Goal: Task Accomplishment & Management: Use online tool/utility

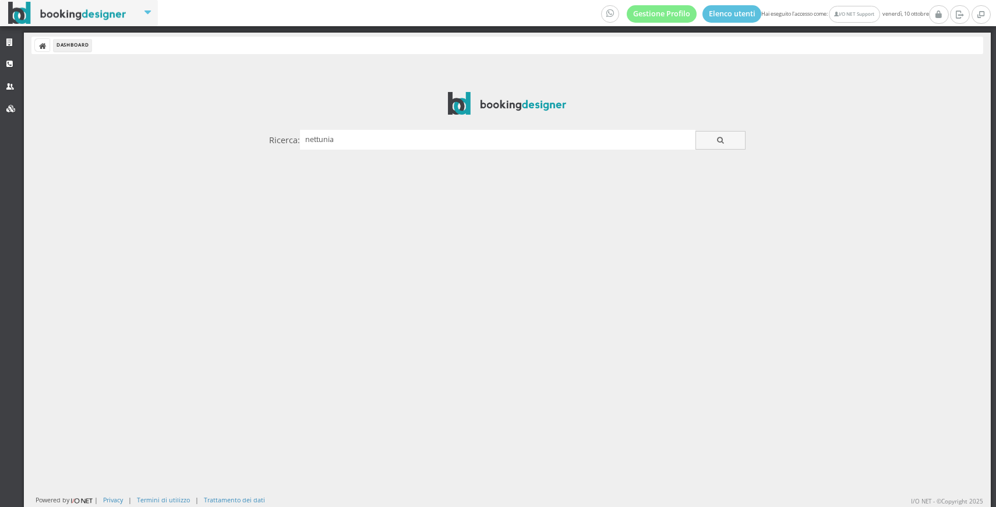
type input "nettunia"
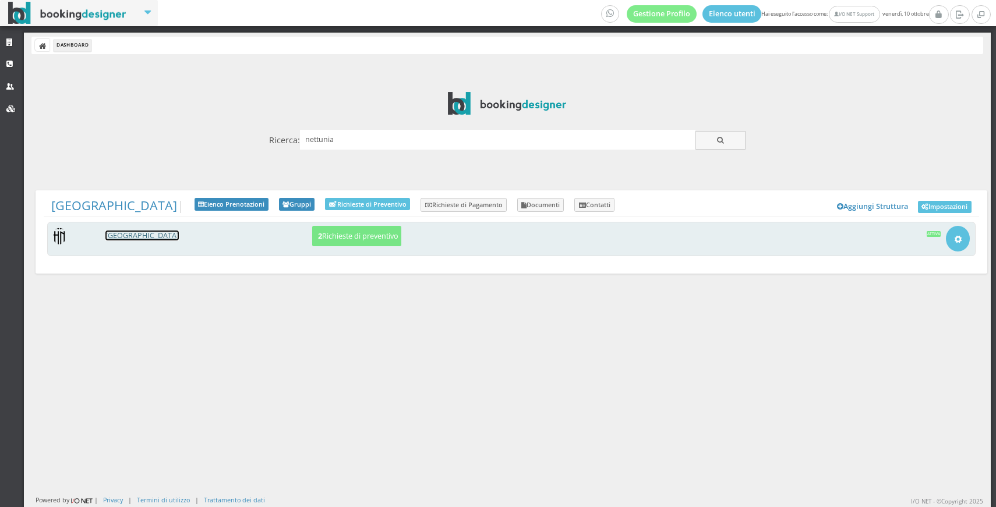
click at [118, 235] on link "[GEOGRAPHIC_DATA]" at bounding box center [141, 236] width 73 height 10
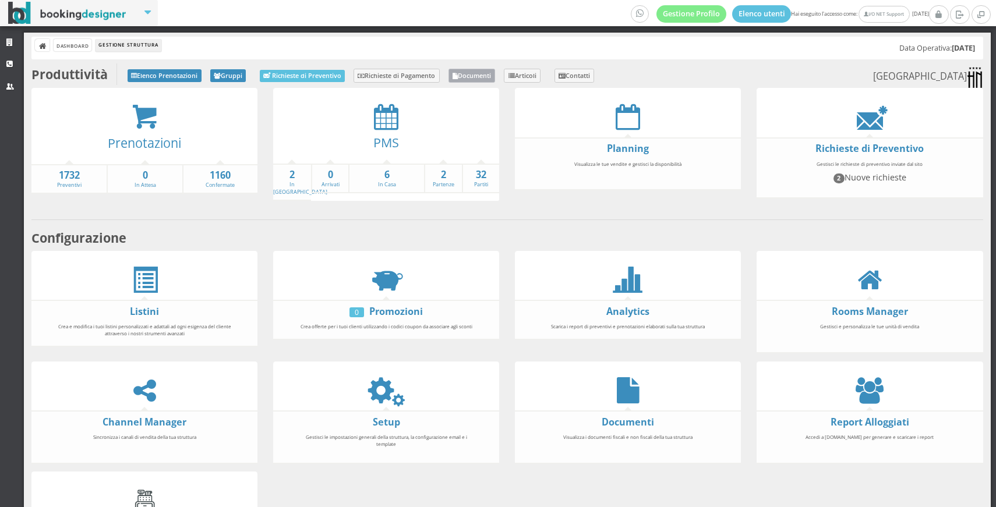
click at [493, 74] on link "Documenti" at bounding box center [471, 76] width 47 height 14
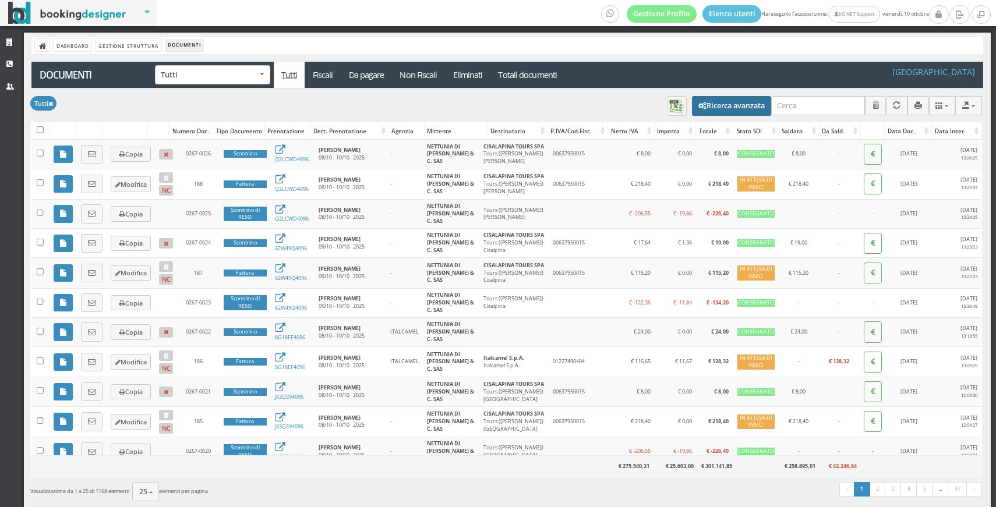
click at [726, 105] on button "Ricerca avanzata" at bounding box center [731, 106] width 79 height 20
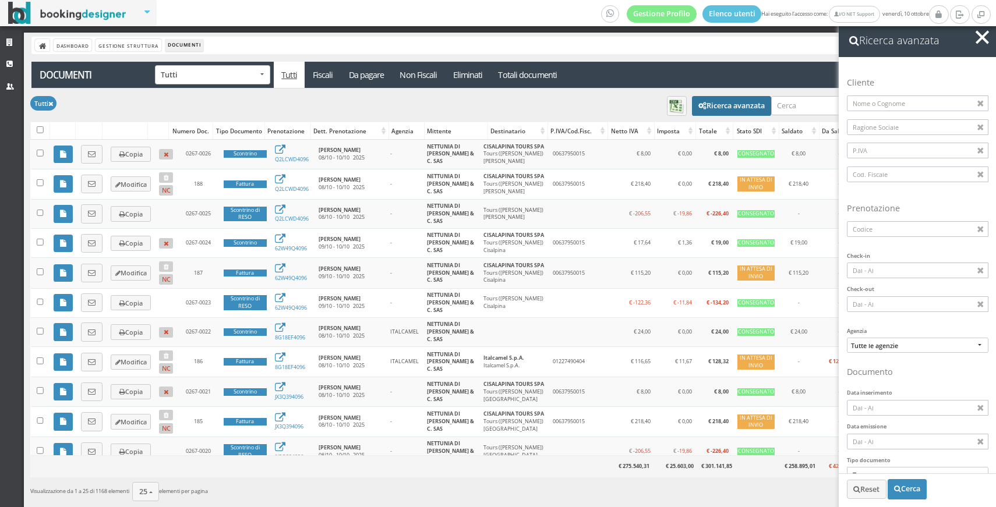
scroll to position [113, 0]
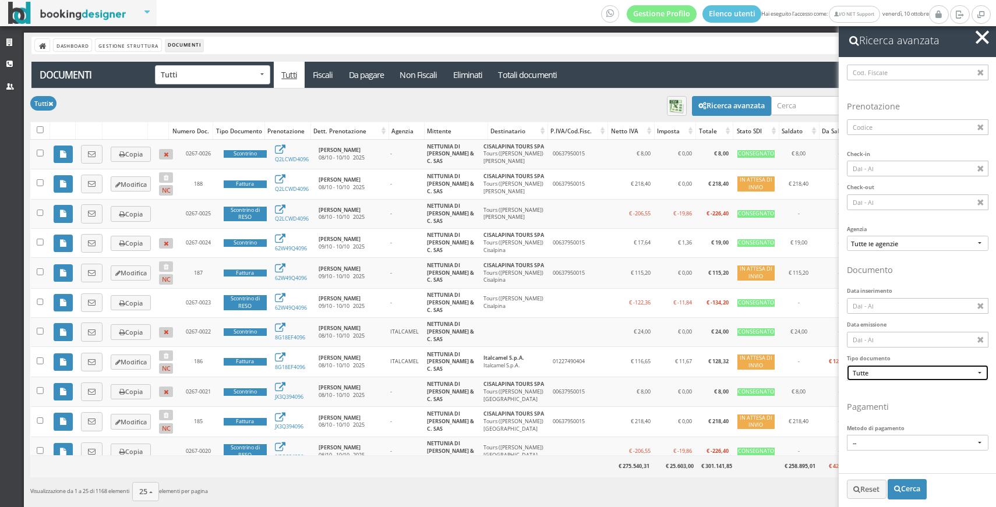
click at [872, 371] on span "Tutte" at bounding box center [918, 373] width 130 height 9
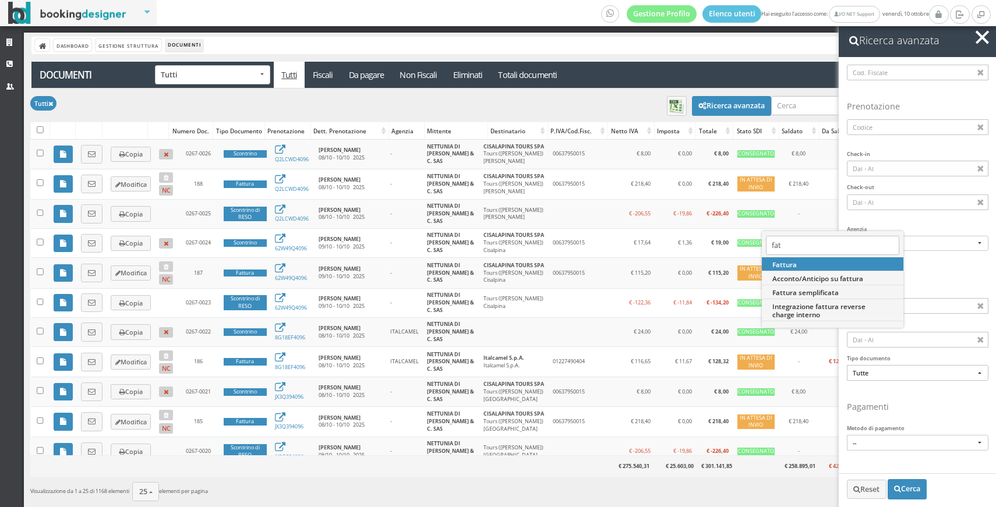
type input "fatt"
select select "TD01"
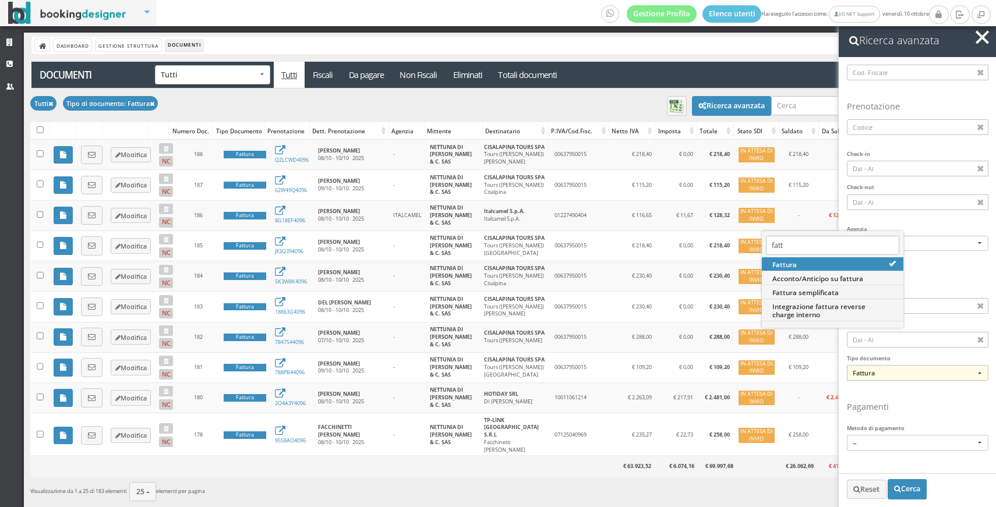
type input "fatt"
click at [266, 111] on div "Tutti Tipo di documento: Fattura CSV TXT MS-Excel MS-Word JSON Colonne Visualiz…" at bounding box center [506, 105] width 952 height 33
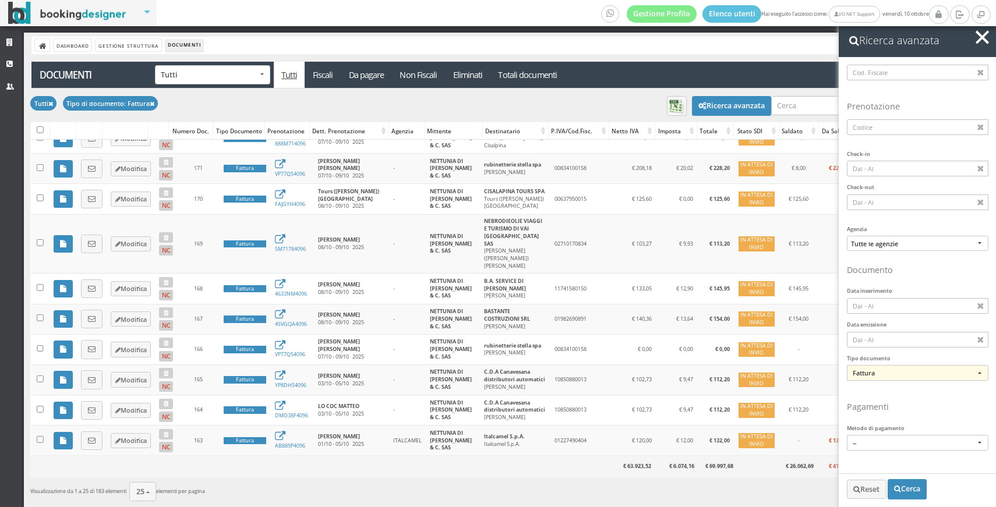
scroll to position [32, 0]
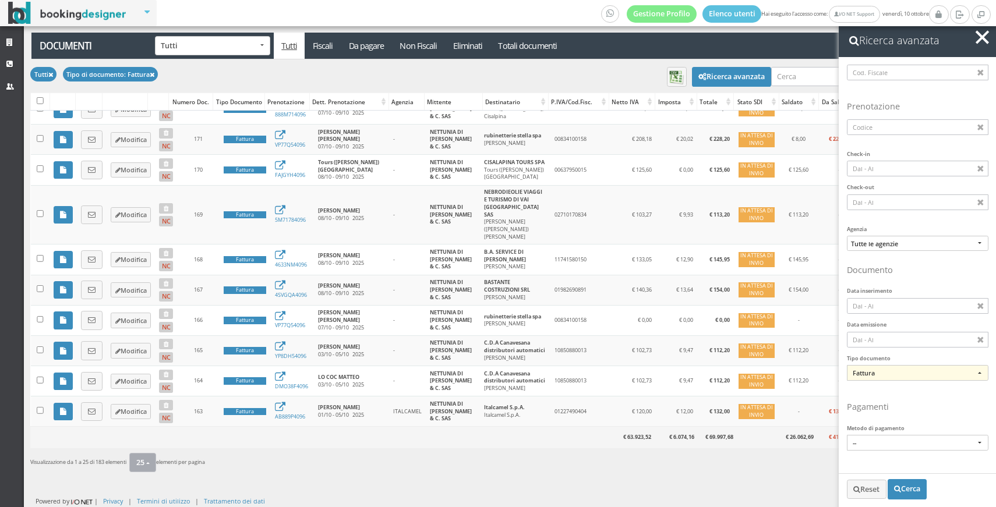
click at [137, 464] on button "25" at bounding box center [142, 462] width 27 height 19
click at [165, 435] on link "100" at bounding box center [171, 431] width 84 height 13
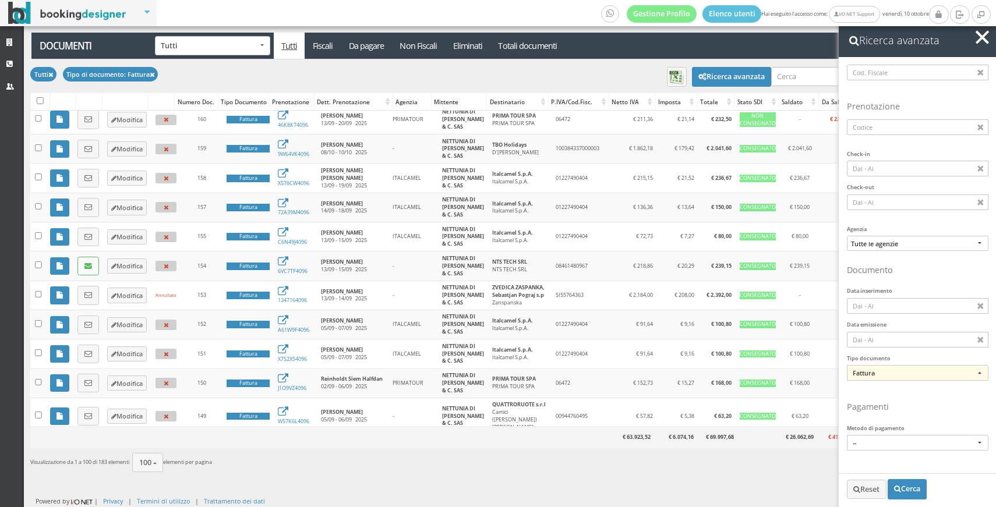
scroll to position [1161, 0]
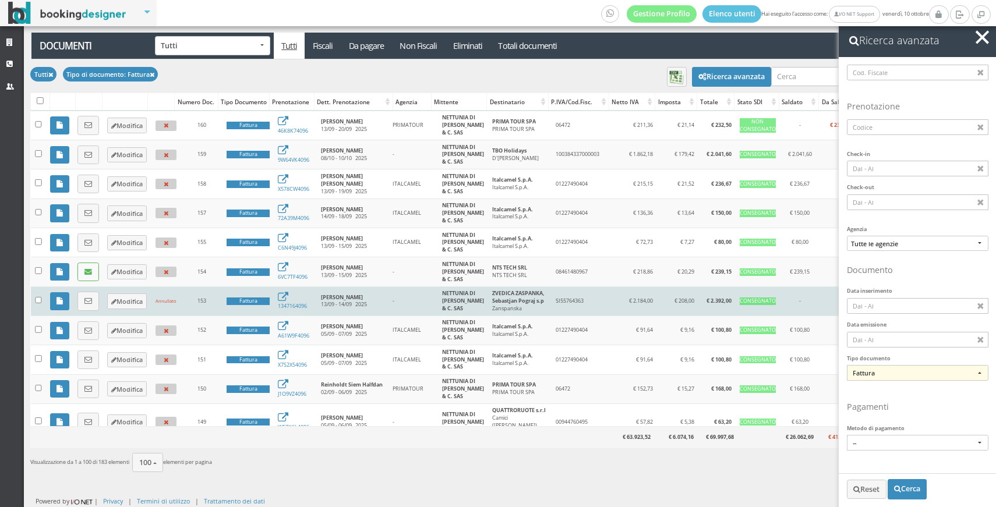
click at [289, 287] on td "1347164096" at bounding box center [295, 301] width 43 height 29
click at [295, 295] on link "1347164096" at bounding box center [292, 302] width 29 height 15
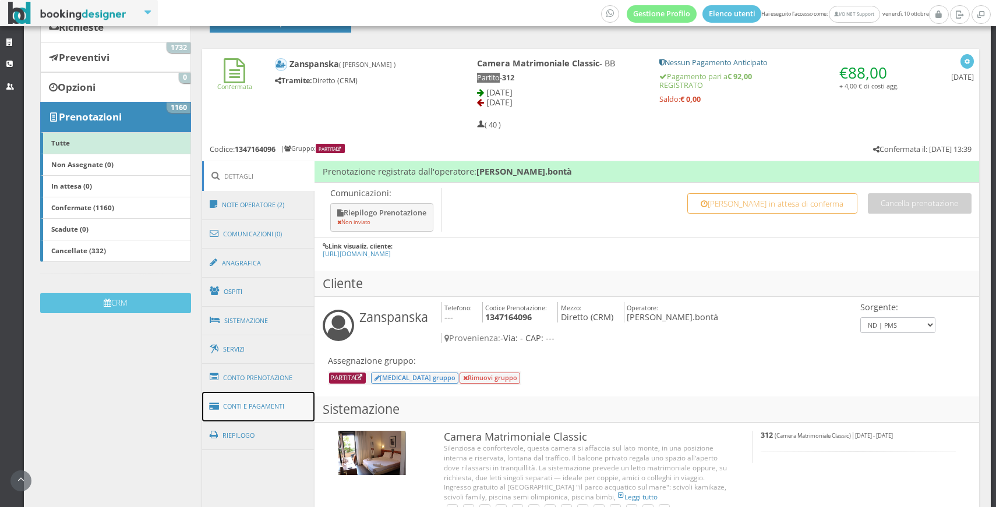
click at [263, 402] on link "Conti e Pagamenti" at bounding box center [258, 407] width 113 height 30
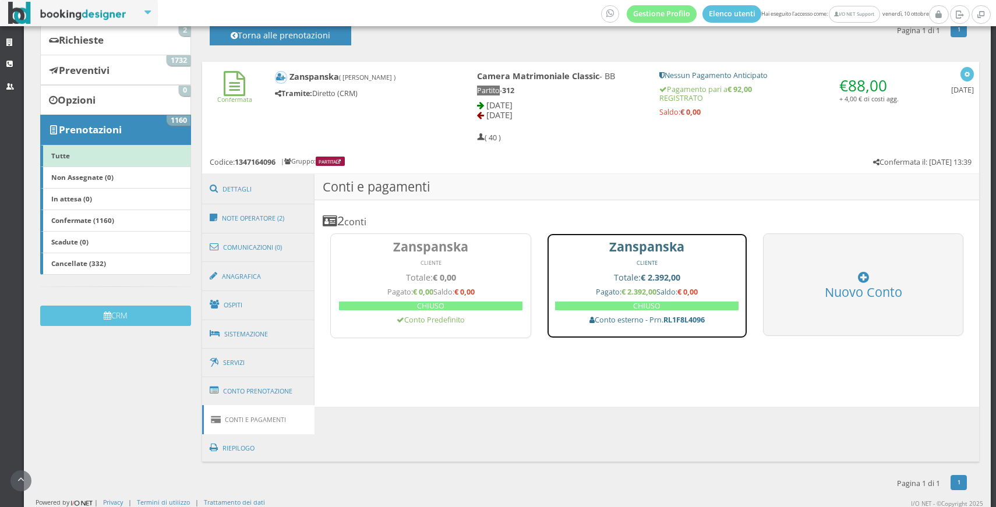
click at [601, 294] on h5 "Pagato: € 2.392,00 Saldo: € 0,00" at bounding box center [646, 292] width 183 height 9
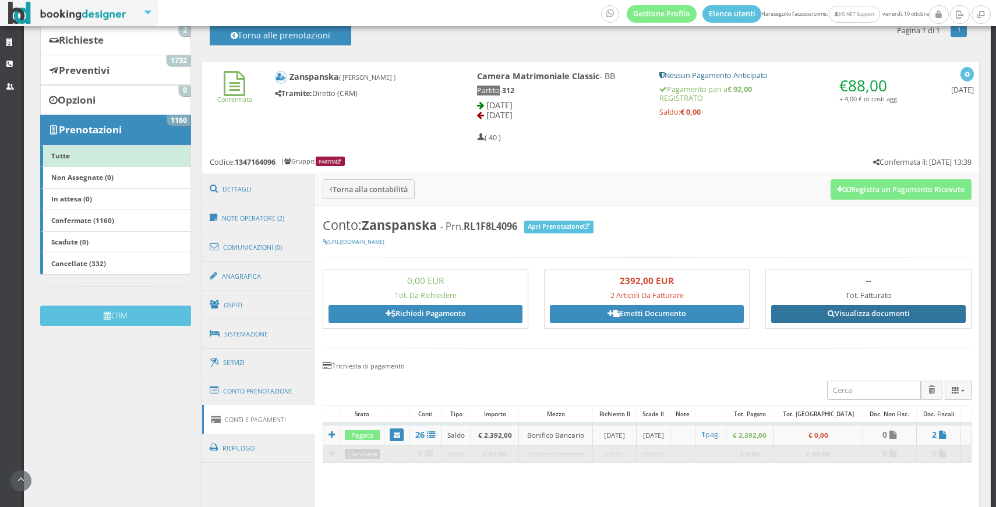
click at [830, 310] on icon at bounding box center [831, 314] width 7 height 8
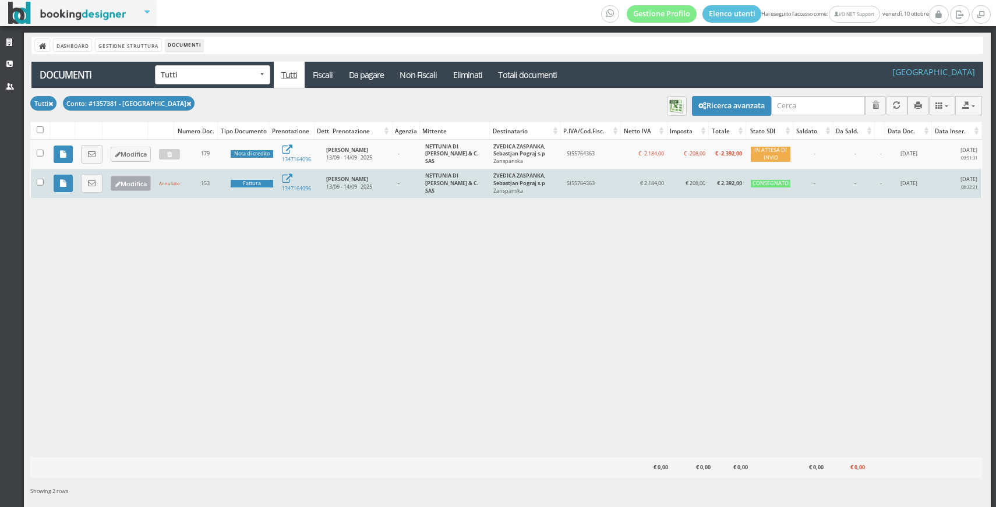
click at [142, 178] on button "Modifica" at bounding box center [131, 183] width 40 height 15
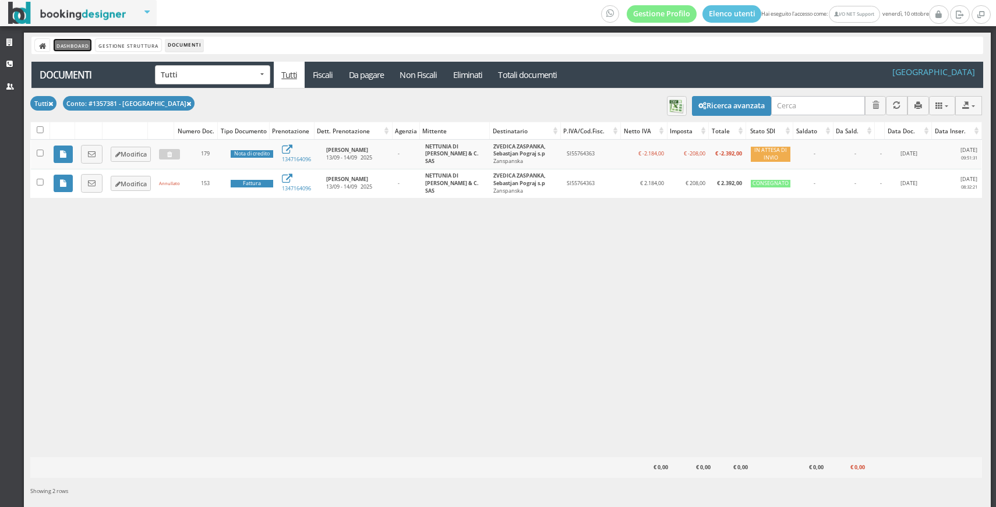
click at [77, 44] on link "Dashboard" at bounding box center [73, 45] width 38 height 12
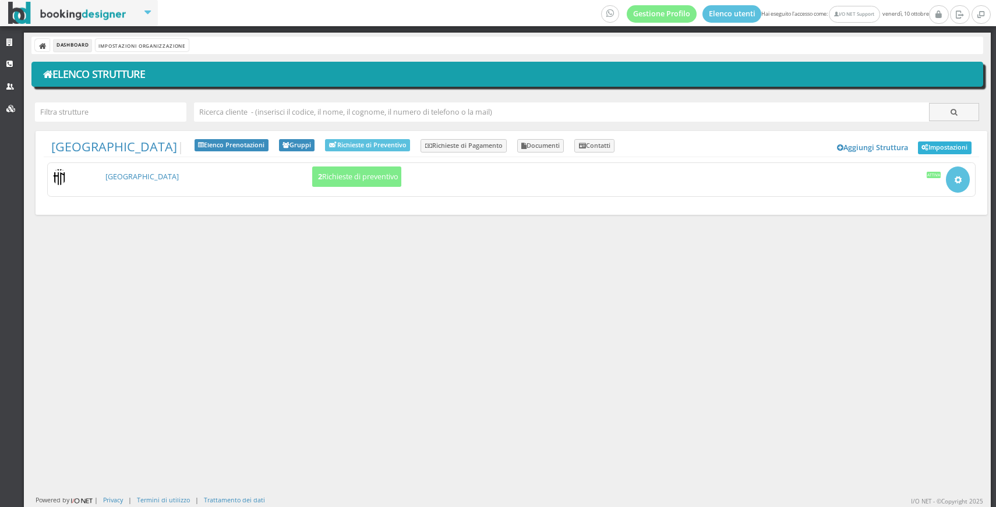
click at [930, 147] on link "Impostazioni" at bounding box center [945, 148] width 54 height 13
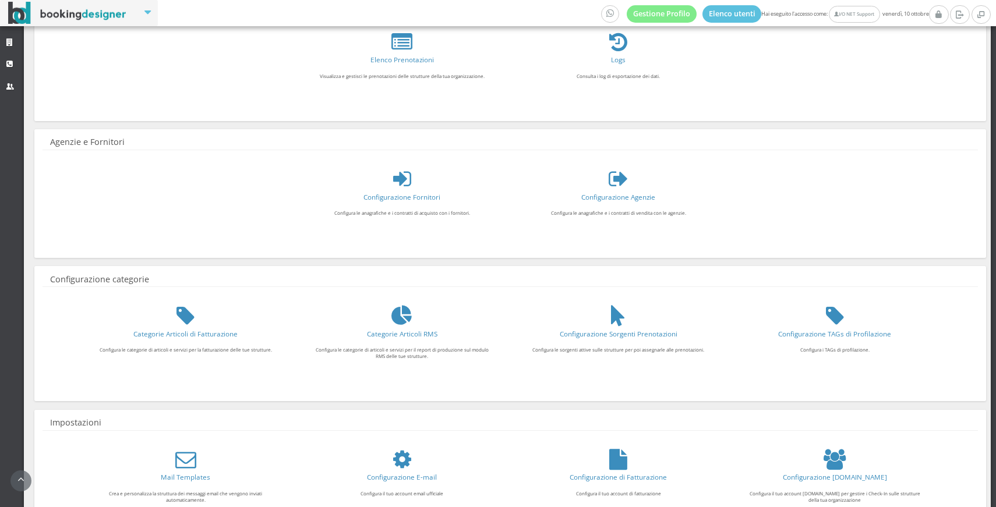
scroll to position [257, 0]
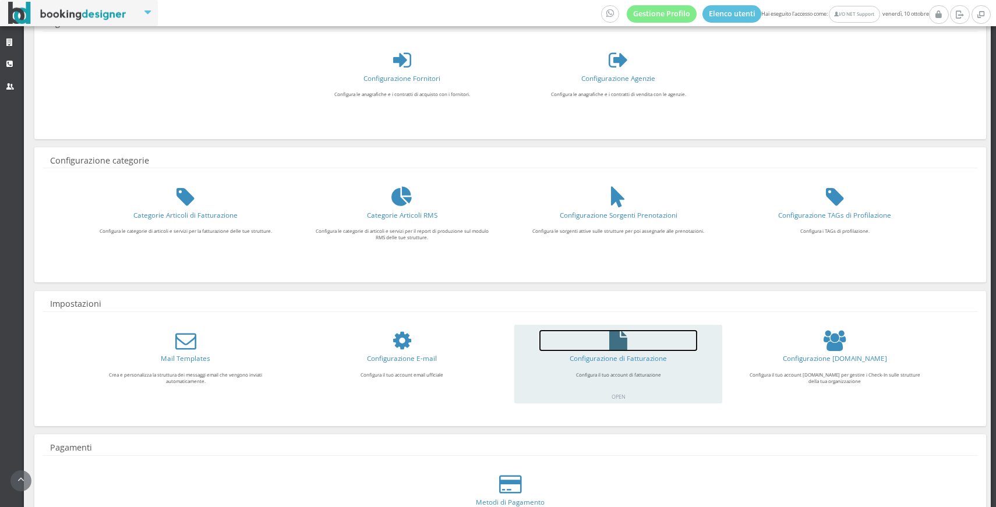
click at [616, 332] on icon at bounding box center [618, 340] width 18 height 21
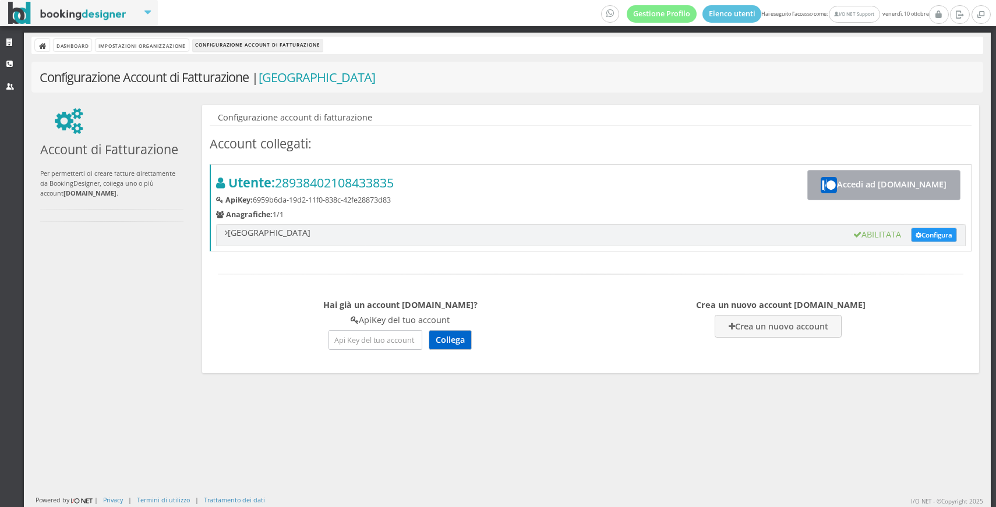
click at [850, 192] on button "Accedi ad [DOMAIN_NAME]" at bounding box center [883, 185] width 153 height 30
